Goal: Information Seeking & Learning: Learn about a topic

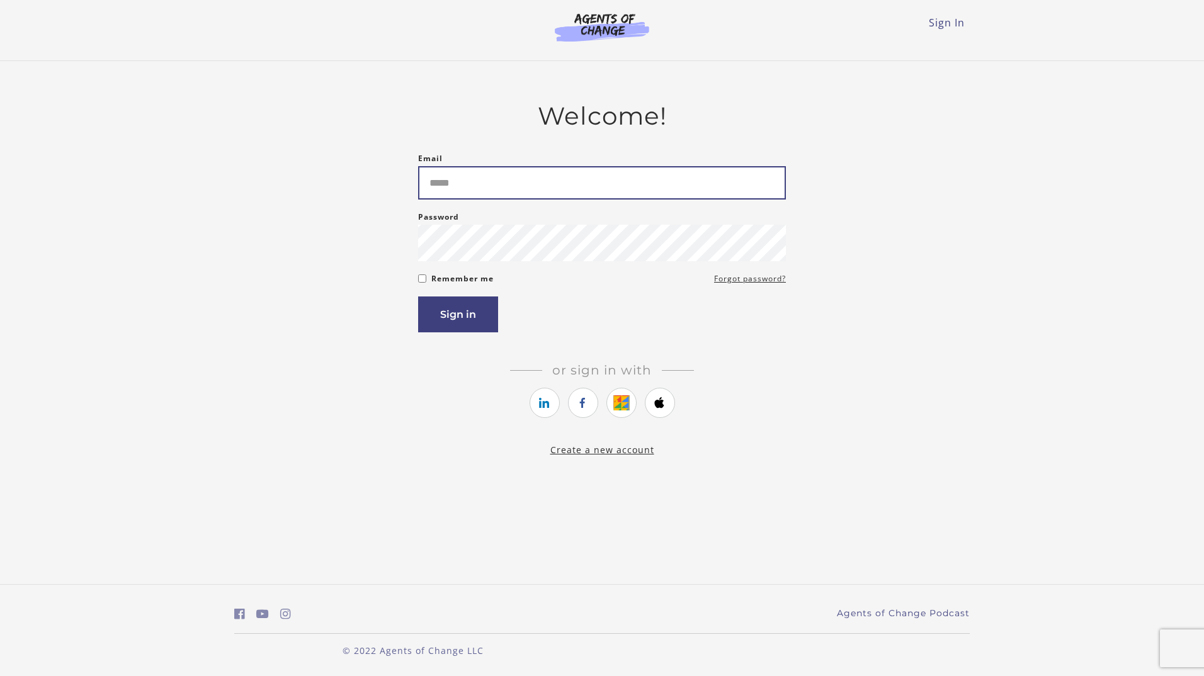
click at [564, 178] on input "Email" at bounding box center [602, 182] width 368 height 33
type input "**********"
drag, startPoint x: 455, startPoint y: 319, endPoint x: 455, endPoint y: 326, distance: 6.9
click at [455, 326] on button "Sign in" at bounding box center [458, 315] width 80 height 36
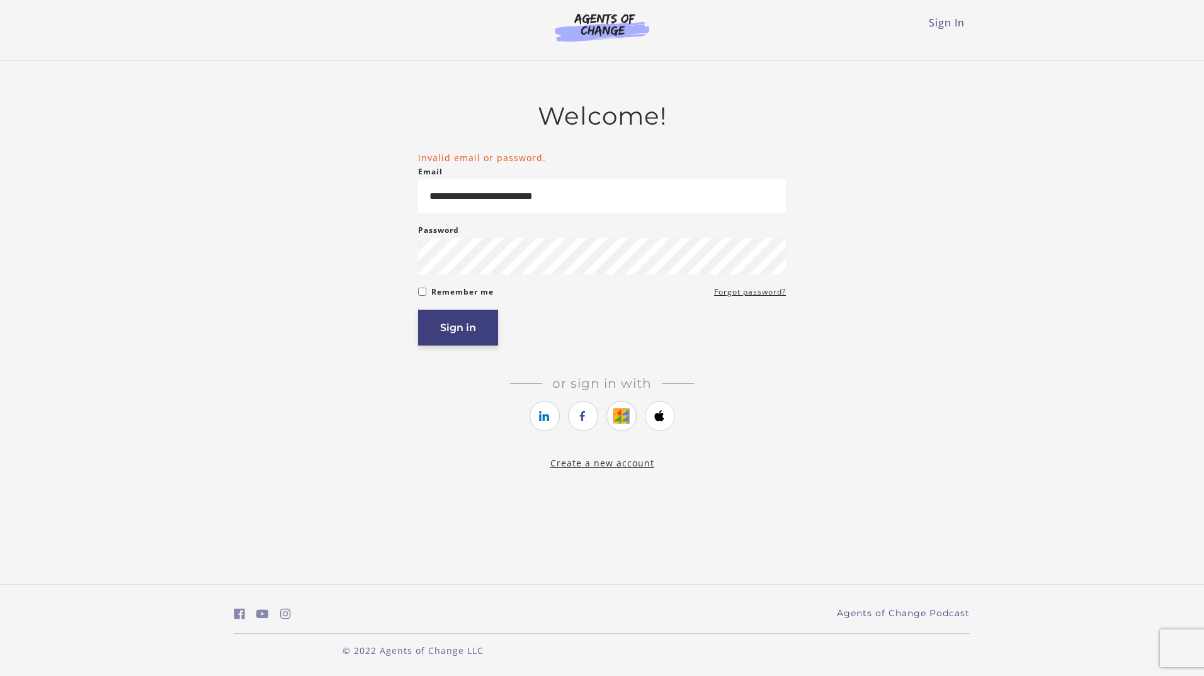
click at [475, 329] on button "Sign in" at bounding box center [458, 328] width 80 height 36
click at [462, 336] on button "Sign in" at bounding box center [458, 328] width 80 height 36
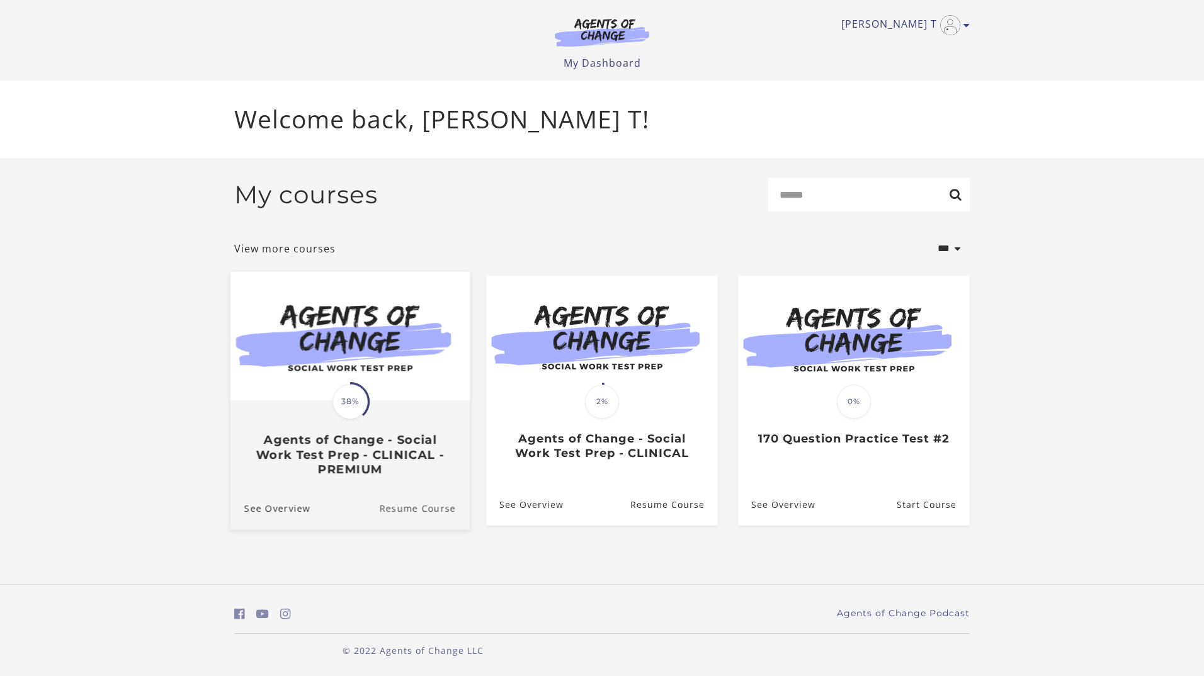
click at [414, 514] on link "Resume Course" at bounding box center [424, 508] width 91 height 42
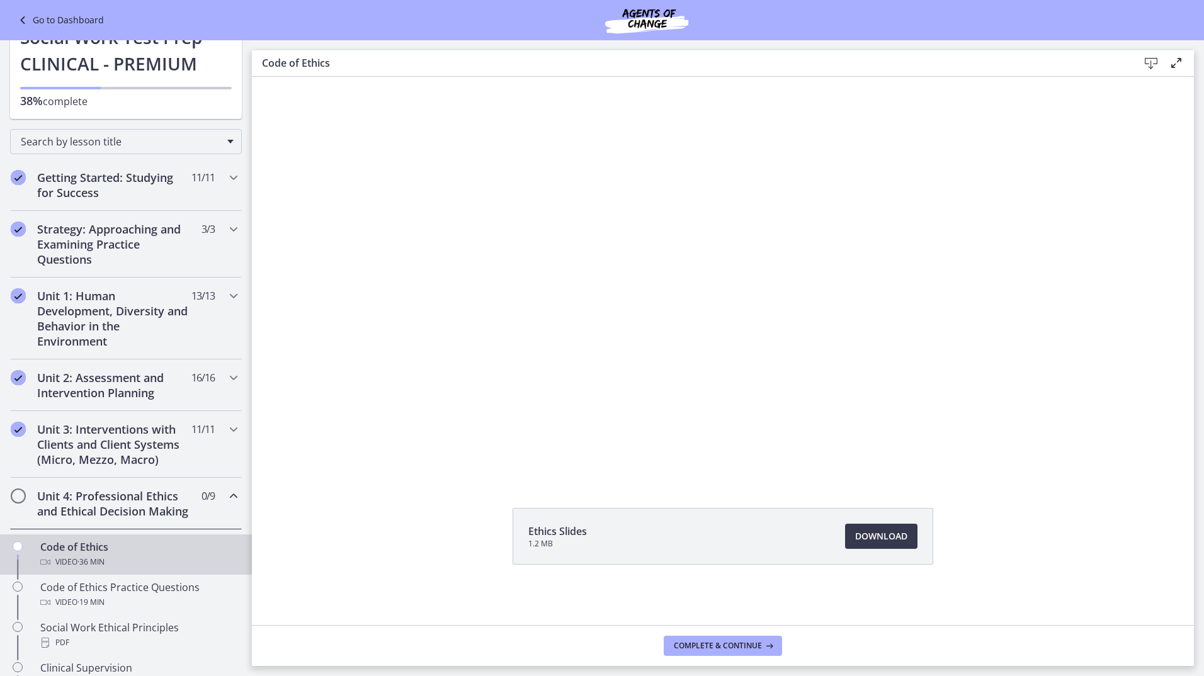
scroll to position [126, 0]
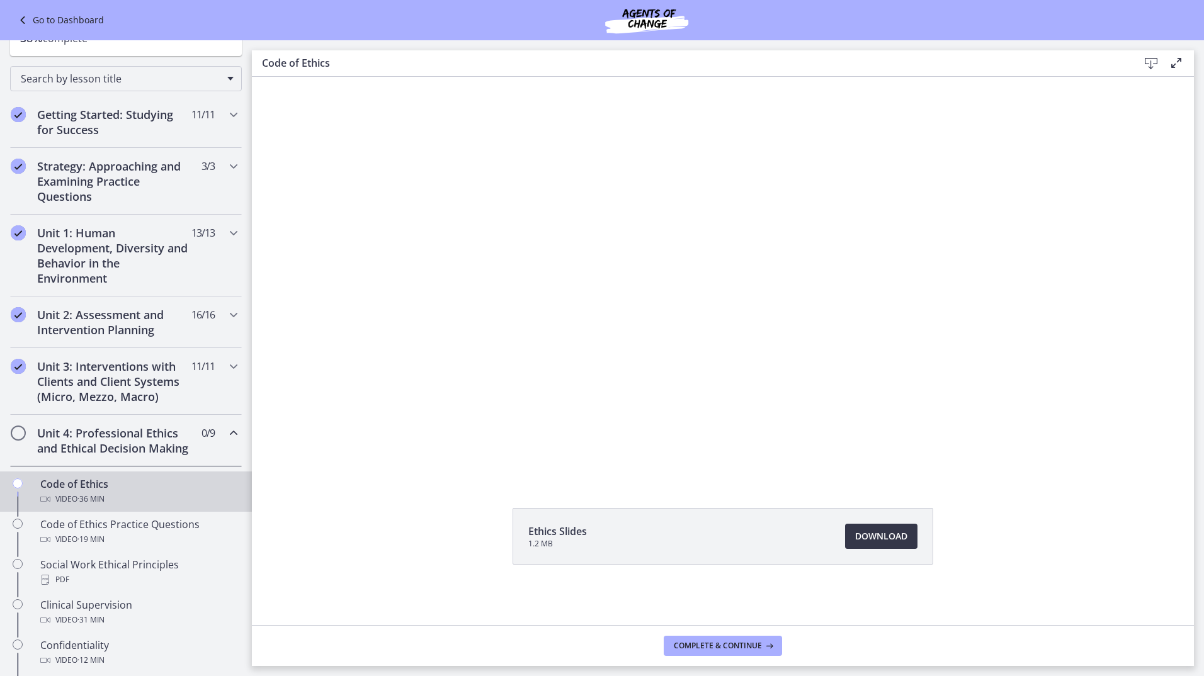
click at [885, 539] on span "Download Opens in a new window" at bounding box center [881, 536] width 52 height 15
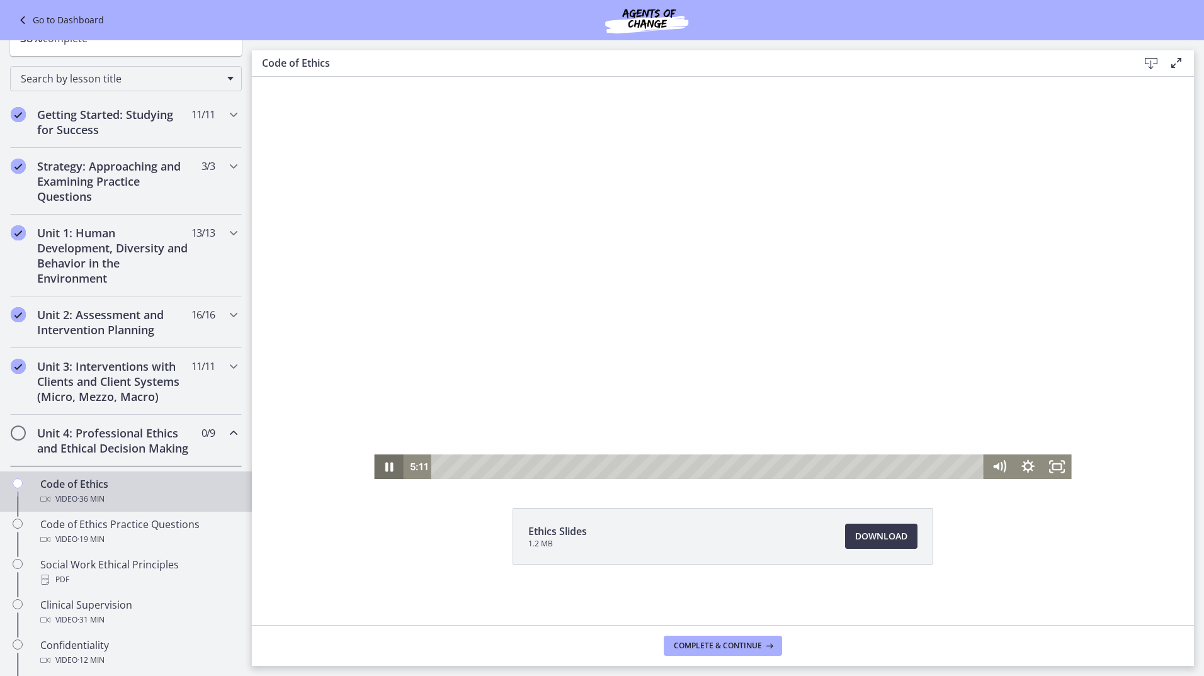
click at [385, 469] on icon "Pause" at bounding box center [389, 467] width 8 height 9
click at [386, 468] on icon "Play Video" at bounding box center [390, 467] width 8 height 10
click at [389, 468] on icon "Pause" at bounding box center [388, 467] width 29 height 25
click at [387, 469] on icon "Play Video" at bounding box center [389, 467] width 29 height 25
click at [385, 467] on icon "Pause" at bounding box center [389, 467] width 9 height 11
